Goal: Information Seeking & Learning: Learn about a topic

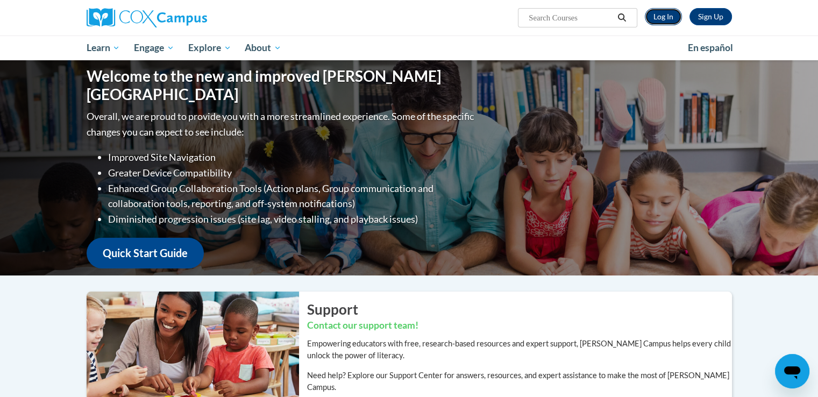
click at [654, 18] on link "Log In" at bounding box center [663, 16] width 37 height 17
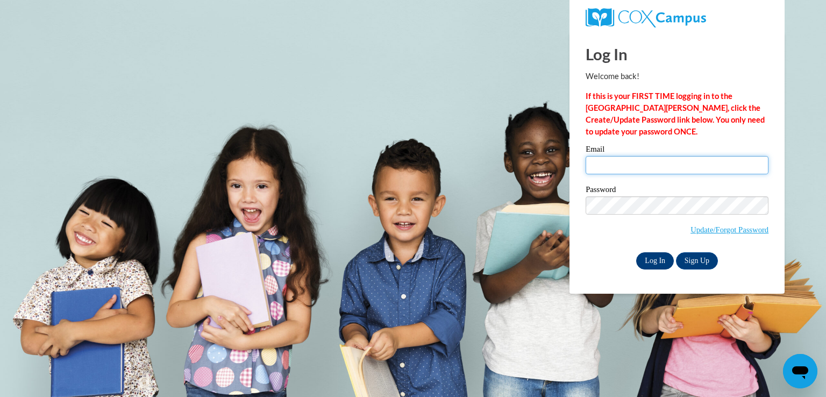
type input "eringer@shelteringarmsforkids.com"
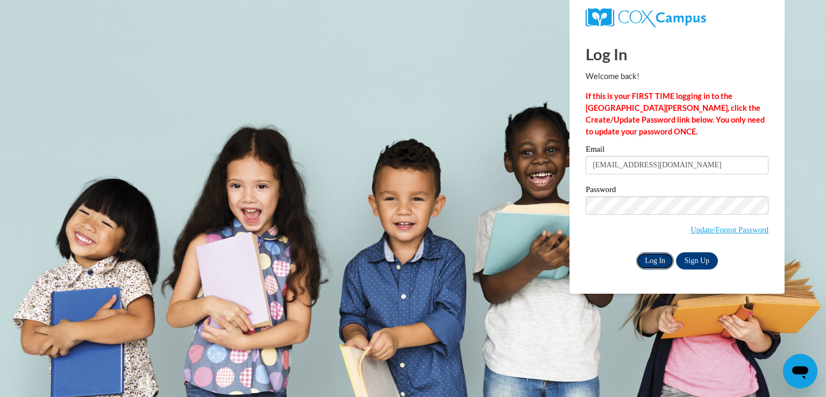
click at [665, 255] on input "Log In" at bounding box center [655, 260] width 38 height 17
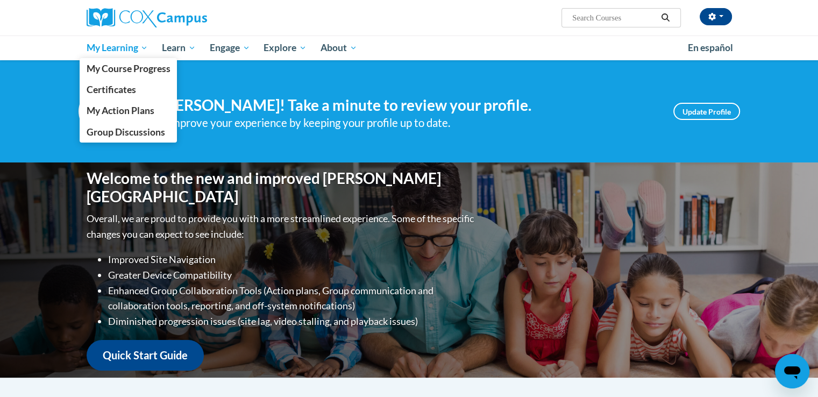
click at [132, 46] on span "My Learning" at bounding box center [117, 47] width 62 height 13
click at [131, 66] on span "My Course Progress" at bounding box center [128, 68] width 84 height 11
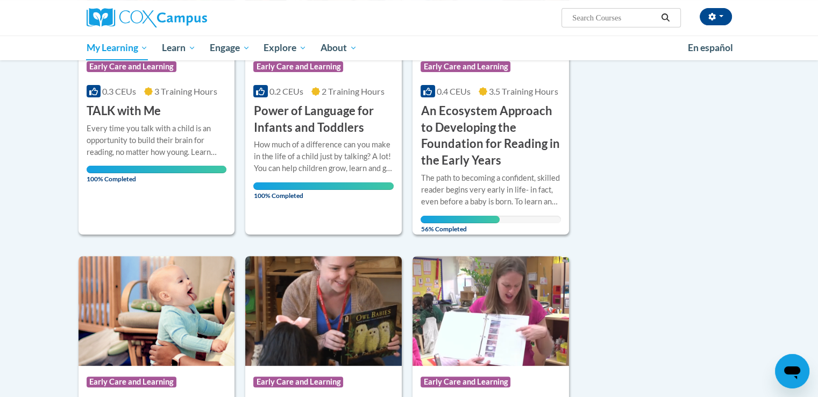
scroll to position [132, 0]
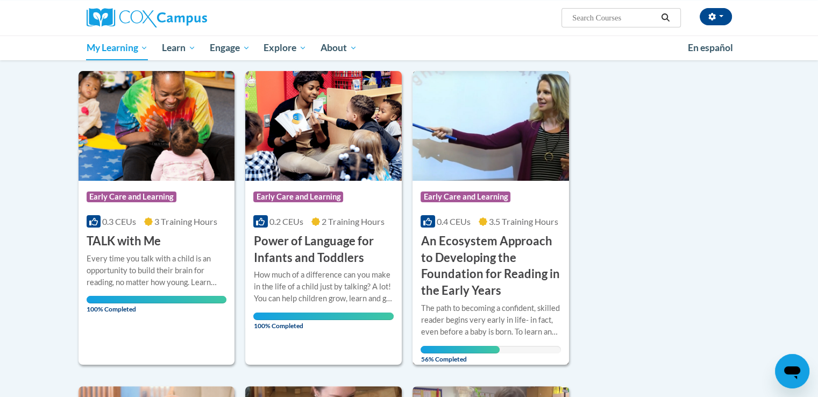
click at [494, 132] on img at bounding box center [490, 126] width 156 height 110
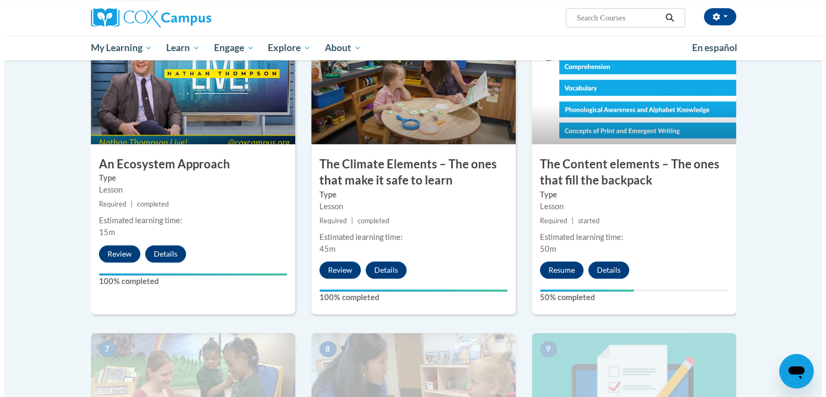
scroll to position [567, 0]
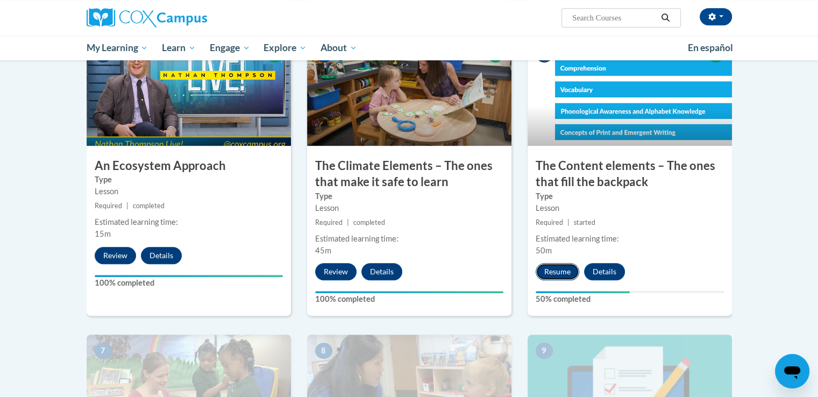
click at [563, 271] on button "Resume" at bounding box center [557, 271] width 44 height 17
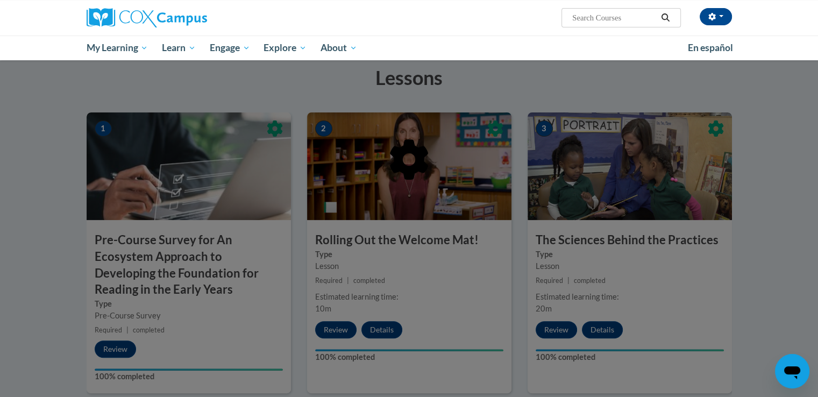
scroll to position [219, 0]
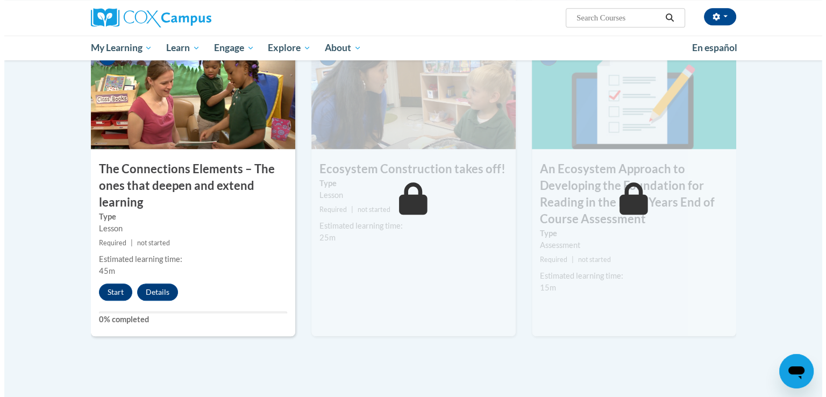
scroll to position [889, 0]
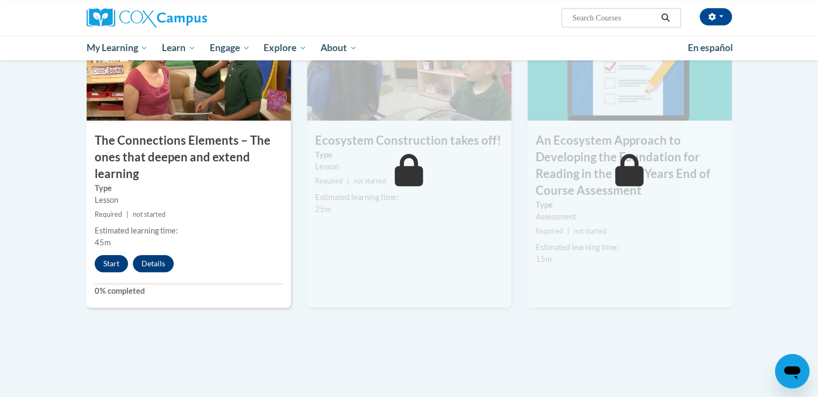
click at [102, 262] on button "Start" at bounding box center [111, 263] width 33 height 17
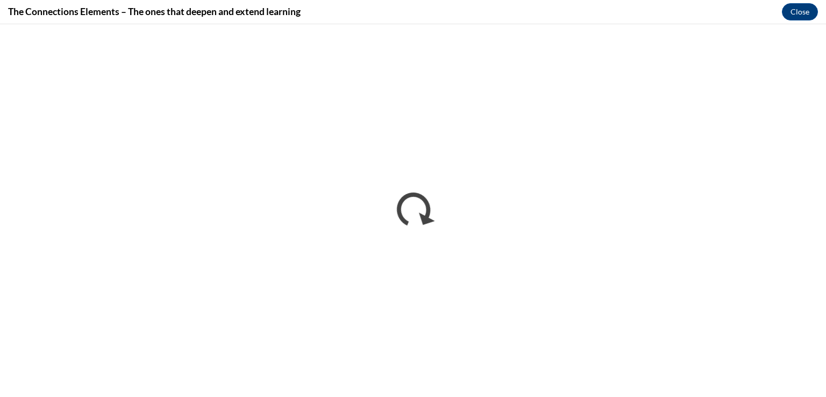
scroll to position [0, 0]
